Goal: Task Accomplishment & Management: Manage account settings

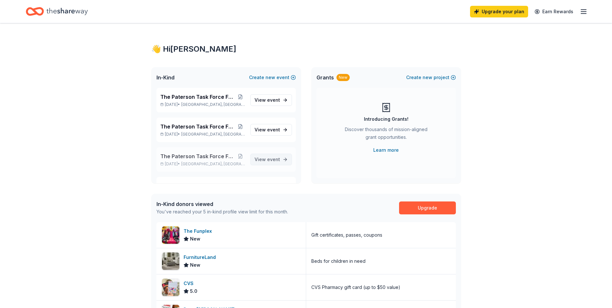
click at [267, 161] on span "event" at bounding box center [273, 159] width 13 height 5
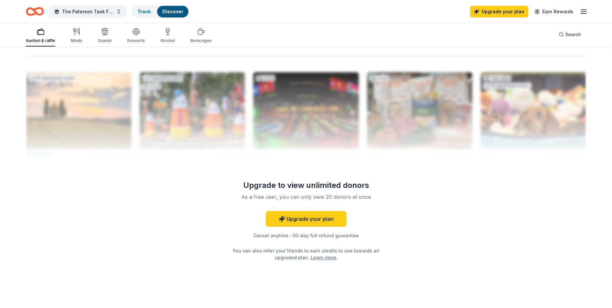
scroll to position [630, 0]
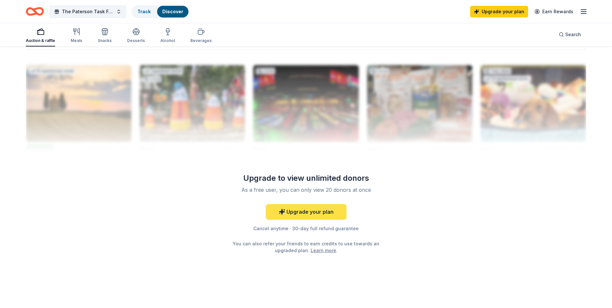
click at [309, 214] on link "Upgrade your plan" at bounding box center [306, 211] width 81 height 15
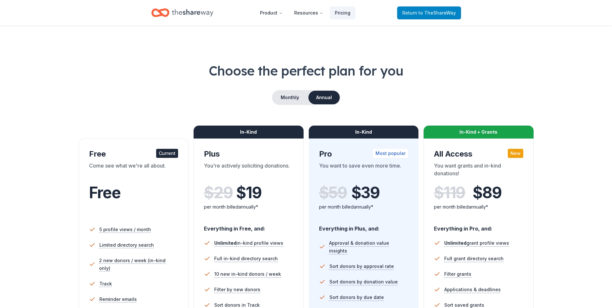
click at [424, 13] on span "to TheShareWay" at bounding box center [437, 12] width 37 height 5
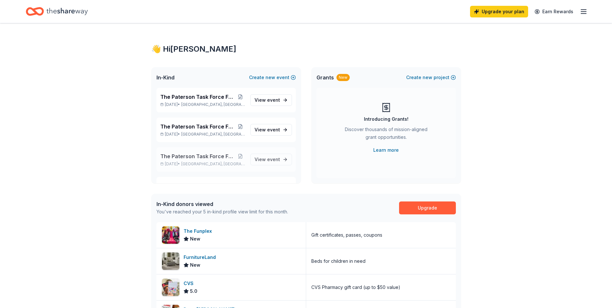
click at [192, 158] on span "The Paterson Task Force Fall Fundraiser" at bounding box center [198, 156] width 76 height 8
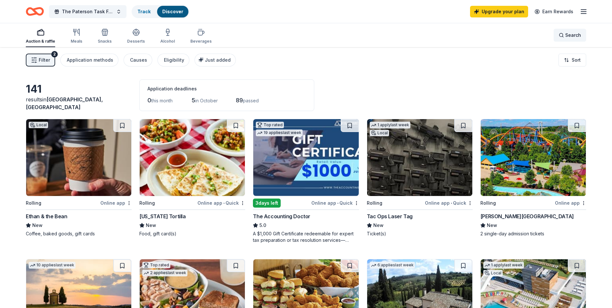
click at [569, 35] on span "Search" at bounding box center [574, 35] width 16 height 8
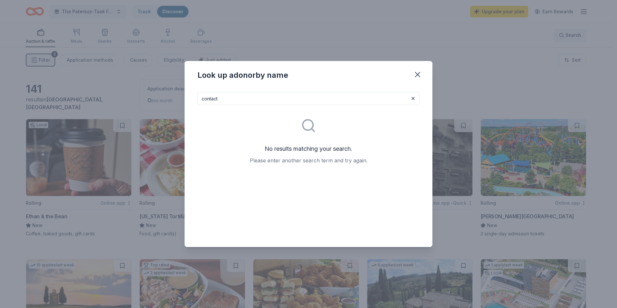
type input "contact"
click at [418, 74] on icon "button" at bounding box center [417, 74] width 5 height 5
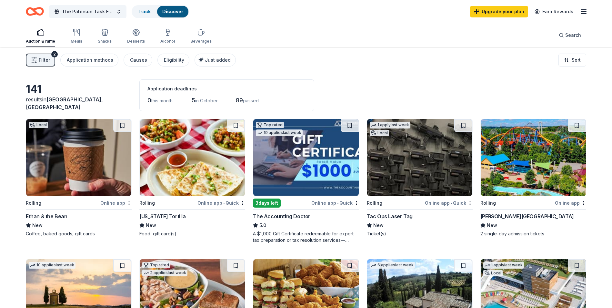
click at [38, 35] on rect "button" at bounding box center [40, 33] width 6 height 4
click at [120, 12] on button "The Paterson Task Force Fall Fundraiser" at bounding box center [87, 11] width 77 height 13
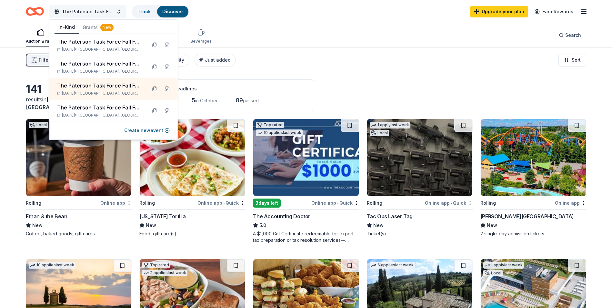
click at [120, 12] on button "The Paterson Task Force Fall Fundraiser" at bounding box center [87, 11] width 77 height 13
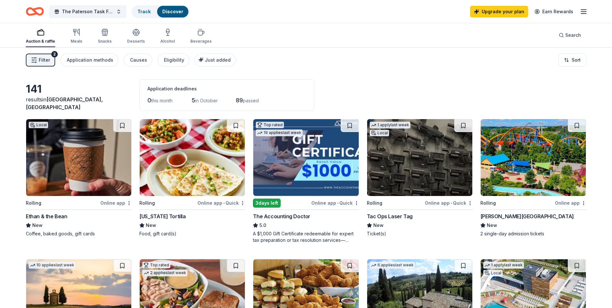
click at [584, 13] on icon "button" at bounding box center [584, 12] width 8 height 8
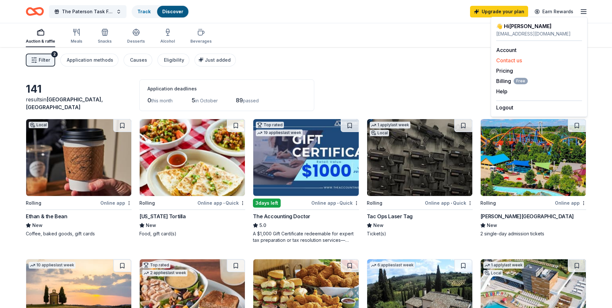
click at [515, 60] on button "Contact us" at bounding box center [509, 60] width 26 height 8
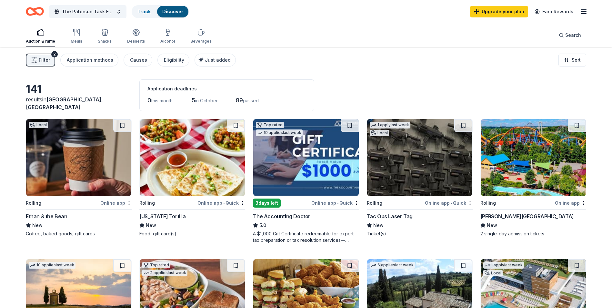
click at [583, 12] on icon "button" at bounding box center [584, 12] width 8 height 8
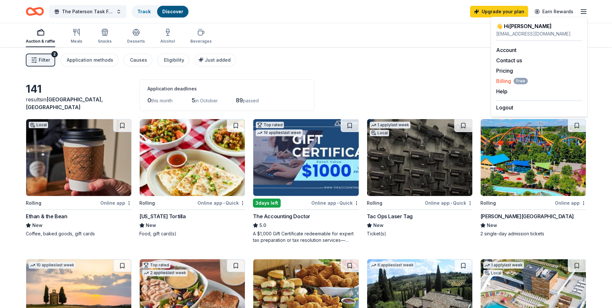
click at [507, 81] on span "Billing Free" at bounding box center [512, 81] width 32 height 8
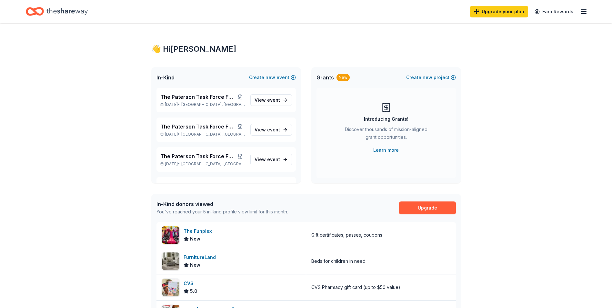
click at [584, 13] on icon "button" at bounding box center [584, 12] width 8 height 8
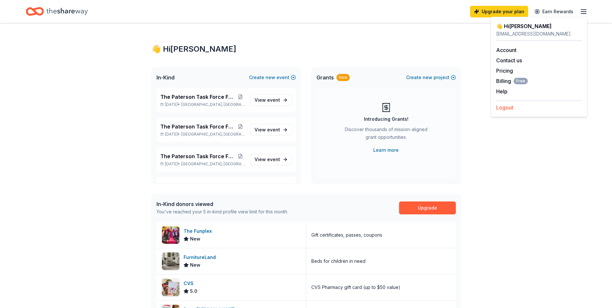
click at [504, 109] on button "Logout" at bounding box center [504, 108] width 17 height 8
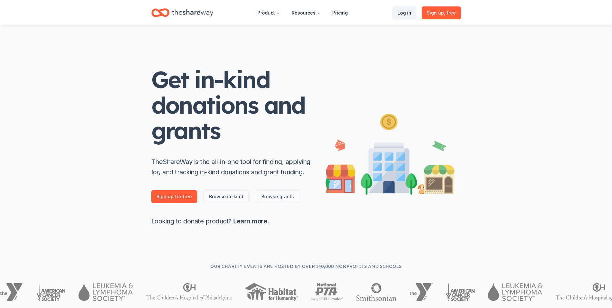
click at [409, 12] on link "Log in" at bounding box center [405, 12] width 24 height 13
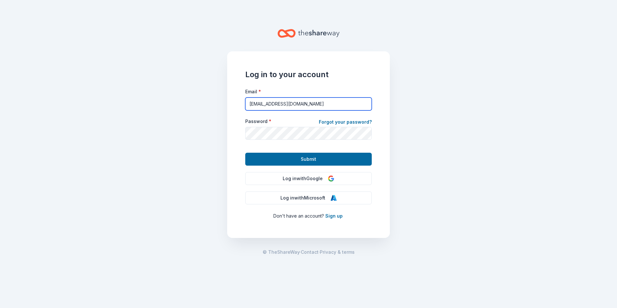
click at [323, 102] on input "[EMAIL_ADDRESS][DOMAIN_NAME]" at bounding box center [308, 103] width 127 height 13
type input "n"
type input "nadine.mells@comop.org"
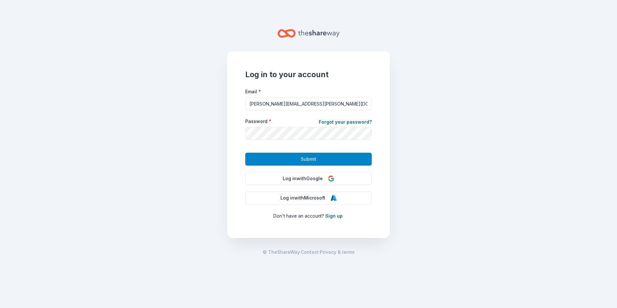
click at [320, 158] on button "Submit" at bounding box center [308, 159] width 127 height 13
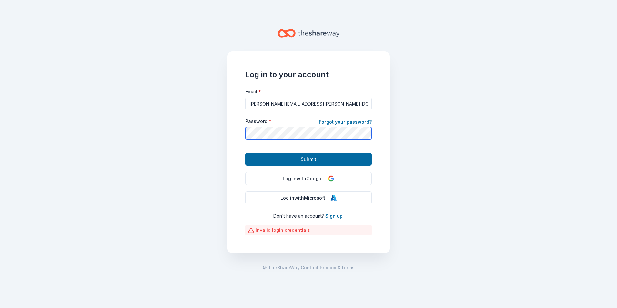
click at [245, 153] on button "Submit" at bounding box center [308, 159] width 127 height 13
drag, startPoint x: 490, startPoint y: 225, endPoint x: 474, endPoint y: 222, distance: 16.3
click at [491, 226] on main "Log in to your account Email * nadine.mells@comop.org Password * Forgot your pa…" at bounding box center [308, 154] width 617 height 308
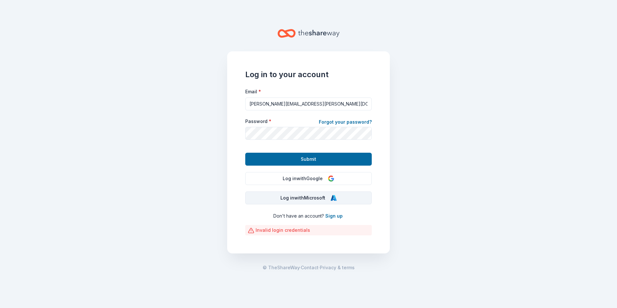
click at [307, 199] on button "Log in with Microsoft" at bounding box center [308, 197] width 127 height 13
